Goal: Information Seeking & Learning: Learn about a topic

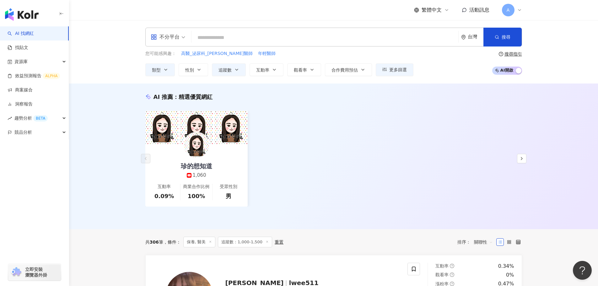
click at [360, 48] on div "不分平台 台灣 搜尋 您可能感興趣： 高醫_泌尿科_李香瑩醫師 年輕醫師 類型 性別 追蹤數 互動率 觀看率 合作費用預估 更多篩選 搜尋指引 AI 開啟 A…" at bounding box center [334, 52] width 402 height 48
click at [344, 41] on input "search" at bounding box center [325, 38] width 262 height 12
paste input "***"
type input "***"
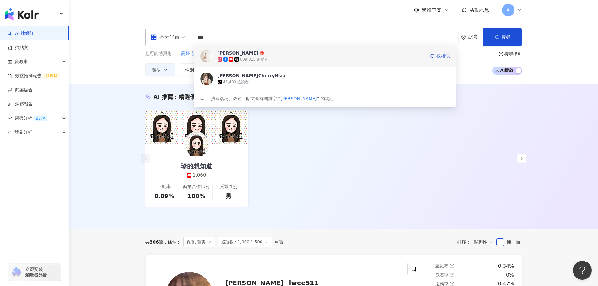
click at [317, 60] on div "609,315 追蹤者" at bounding box center [321, 59] width 208 height 6
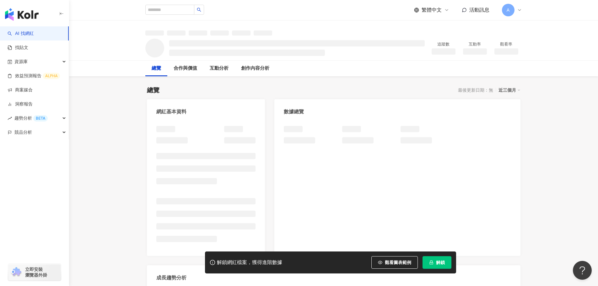
click at [440, 262] on span "解鎖" at bounding box center [440, 262] width 9 height 5
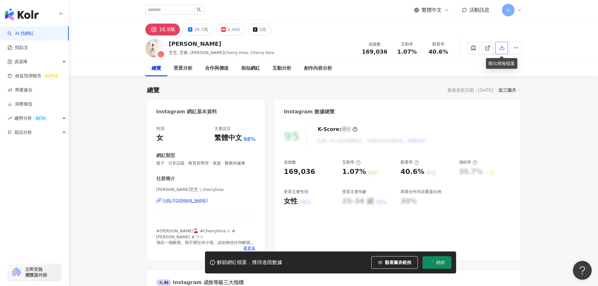
click at [502, 46] on icon "button" at bounding box center [502, 48] width 6 height 6
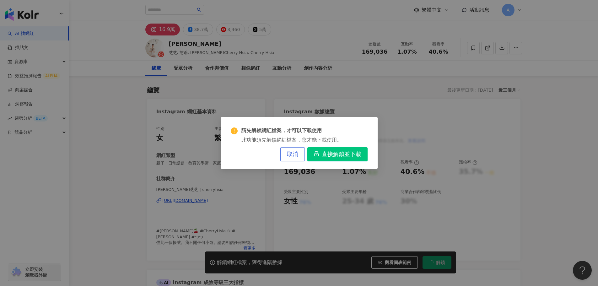
click at [296, 155] on span "取消" at bounding box center [292, 154] width 11 height 7
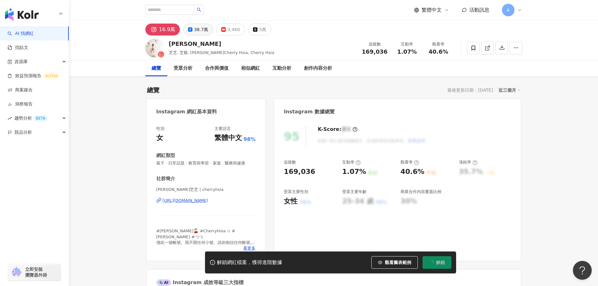
click at [194, 32] on div "38.7萬" at bounding box center [201, 29] width 14 height 9
click at [171, 27] on button "16.9萬" at bounding box center [162, 30] width 35 height 12
click at [170, 27] on button "16.9萬" at bounding box center [162, 30] width 35 height 12
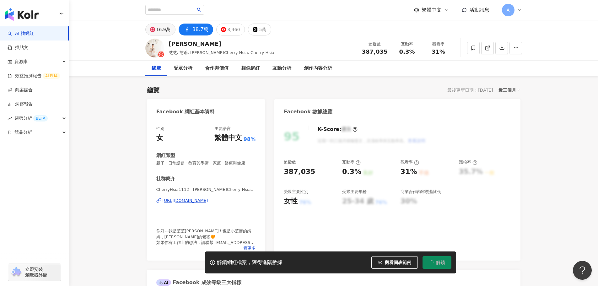
click at [157, 29] on div "16.9萬" at bounding box center [163, 29] width 14 height 9
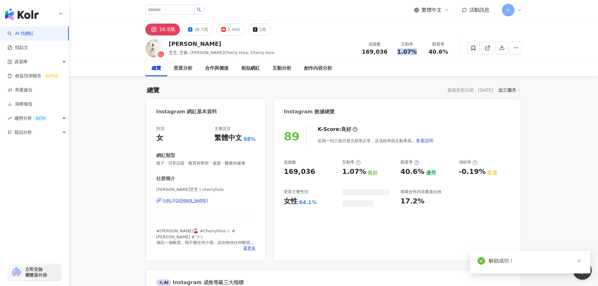
drag, startPoint x: 414, startPoint y: 52, endPoint x: 418, endPoint y: 53, distance: 4.3
click at [418, 53] on div "1.07%" at bounding box center [407, 52] width 24 height 6
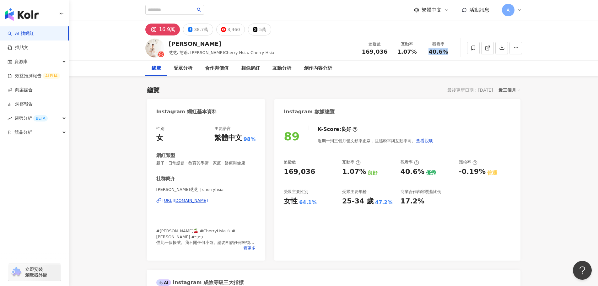
drag, startPoint x: 430, startPoint y: 51, endPoint x: 452, endPoint y: 51, distance: 22.0
click at [455, 53] on div "[PERSON_NAME] 芝芝, 芝爺, [PERSON_NAME]Cherry Hsia, Cherry Hsia 追蹤數 169,036 互動率 1.0…" at bounding box center [334, 47] width 402 height 25
click at [498, 54] on div at bounding box center [494, 48] width 55 height 19
click at [502, 50] on icon "button" at bounding box center [502, 48] width 6 height 6
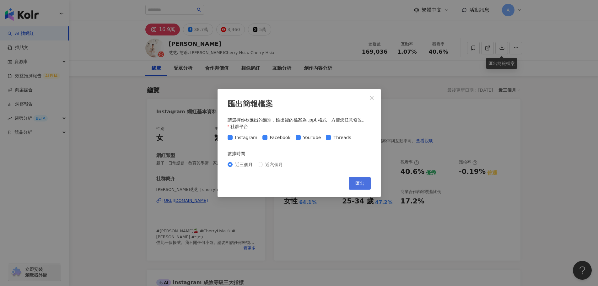
click at [359, 181] on span "匯出" at bounding box center [359, 183] width 9 height 5
